Goal: Information Seeking & Learning: Find specific fact

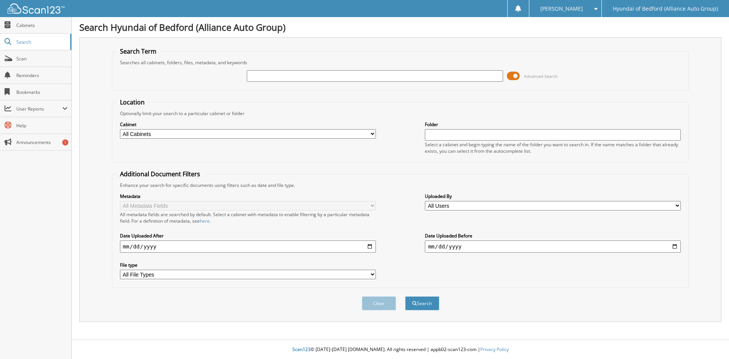
click at [266, 71] on input "text" at bounding box center [375, 75] width 256 height 11
type input "148213"
click at [405, 296] on button "Search" at bounding box center [422, 303] width 34 height 14
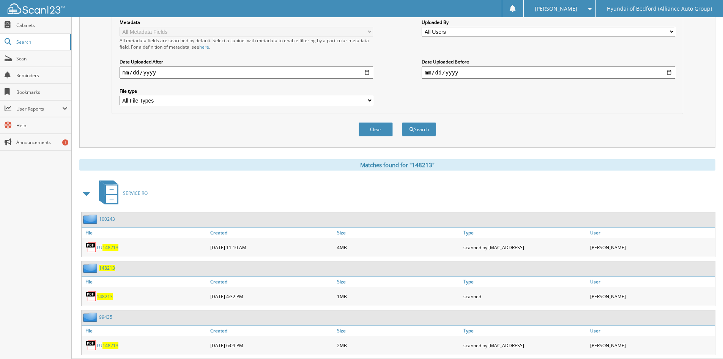
scroll to position [193, 0]
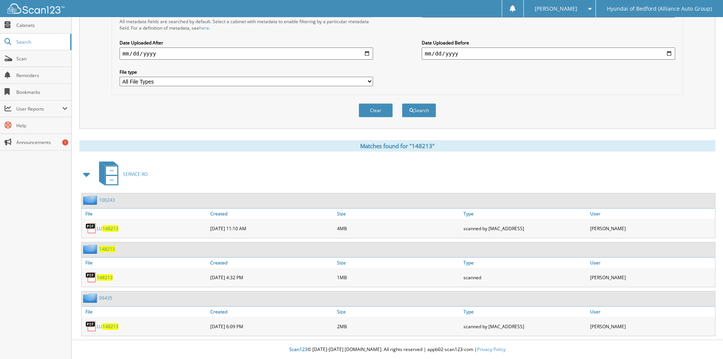
click at [103, 278] on span "148213" at bounding box center [105, 277] width 16 height 6
